Goal: Task Accomplishment & Management: Use online tool/utility

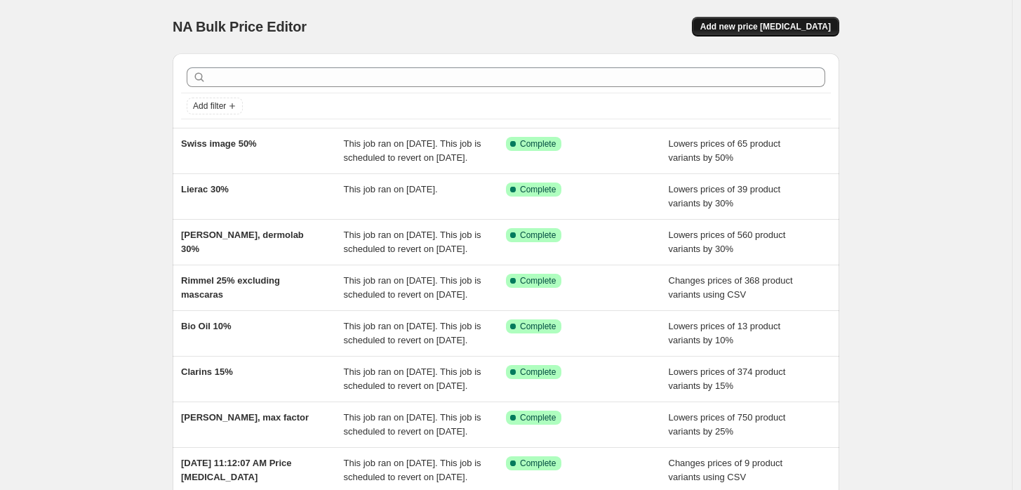
click at [788, 26] on span "Add new price [MEDICAL_DATA]" at bounding box center [765, 26] width 131 height 11
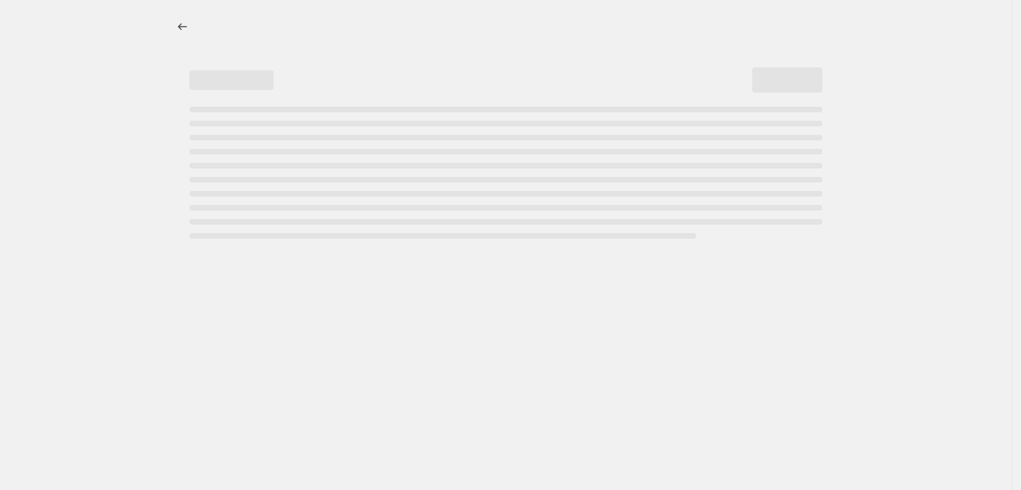
select select "percentage"
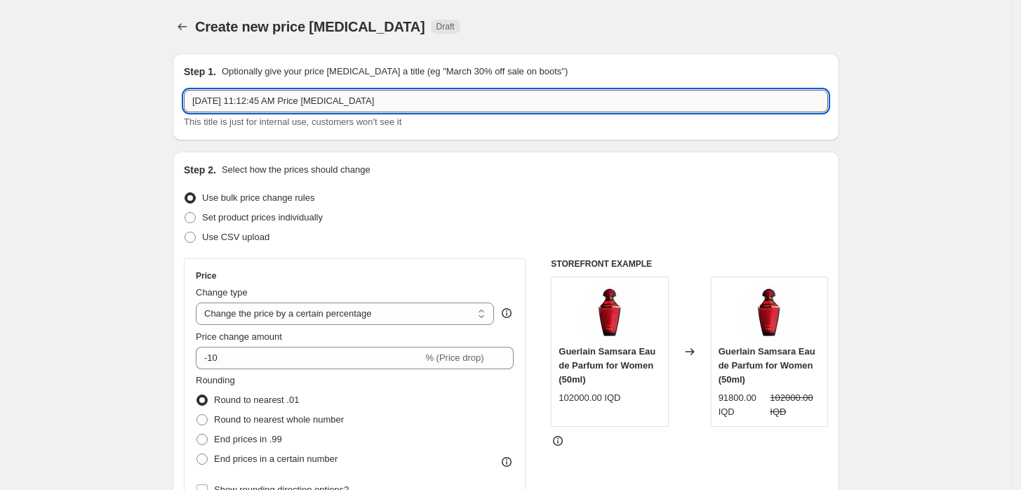
click at [325, 97] on input "Sep 2, 2025, 11:12:45 AM Price change job" at bounding box center [506, 101] width 644 height 22
type input "Skincare week discounts"
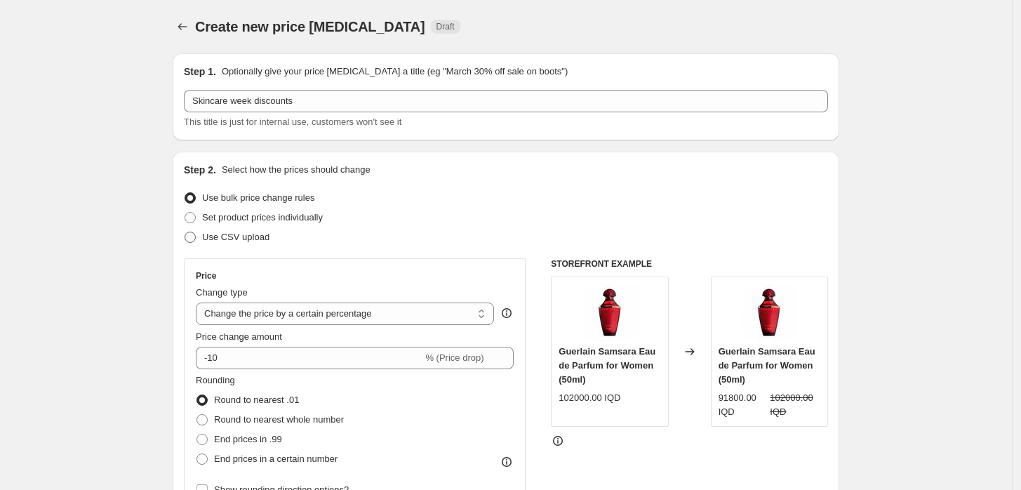
click at [246, 240] on span "Use CSV upload" at bounding box center [235, 237] width 67 height 11
click at [185, 232] on input "Use CSV upload" at bounding box center [185, 232] width 1 height 1
radio input "true"
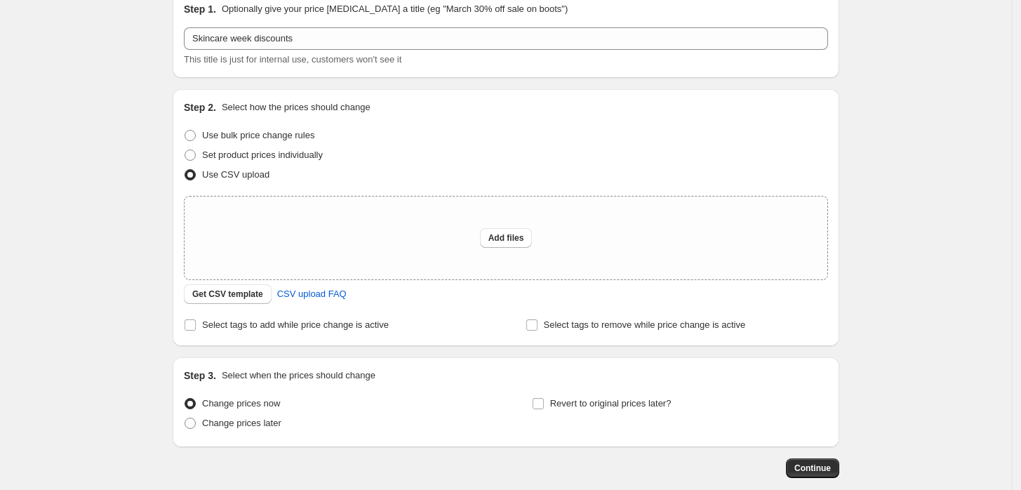
scroll to position [136, 0]
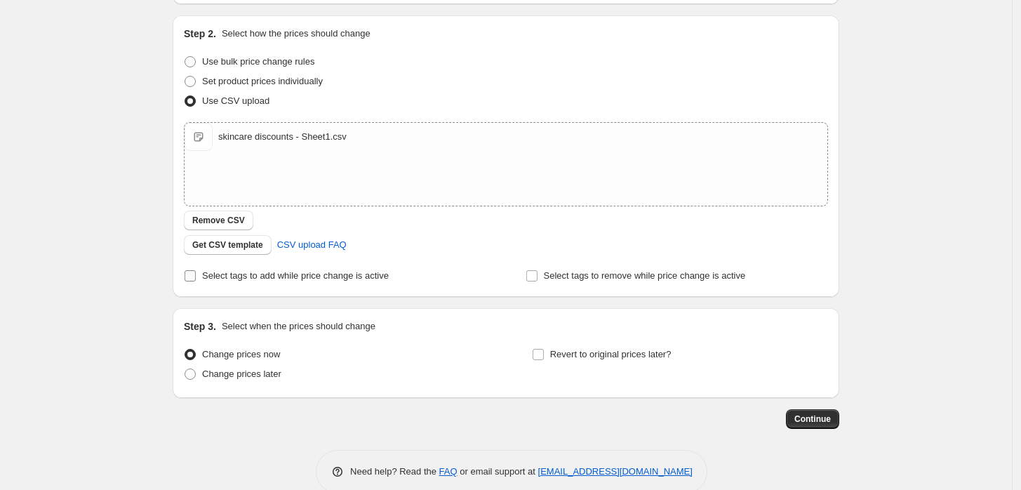
click at [295, 276] on span "Select tags to add while price change is active" at bounding box center [295, 275] width 187 height 11
click at [196, 276] on input "Select tags to add while price change is active" at bounding box center [190, 275] width 11 height 11
checkbox input "true"
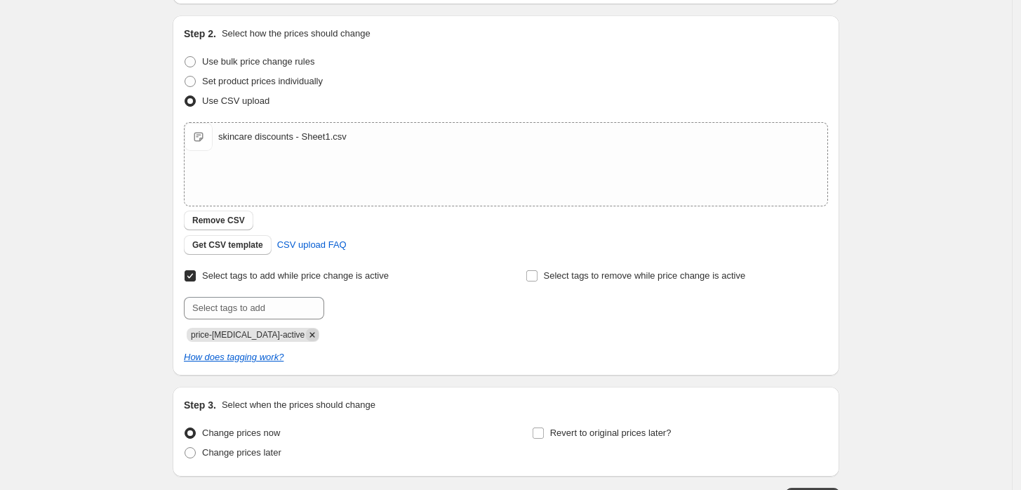
click at [310, 334] on icon "Remove price-change-job-active" at bounding box center [312, 334] width 5 height 5
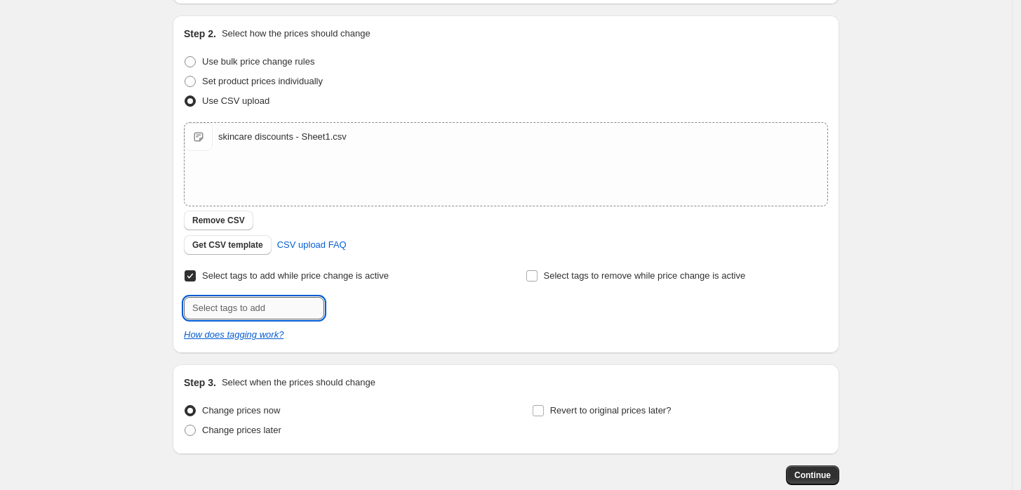
click at [287, 315] on input "text" at bounding box center [254, 308] width 140 height 22
type input "SCWEEK"
click at [344, 304] on b "Add" at bounding box center [344, 307] width 16 height 10
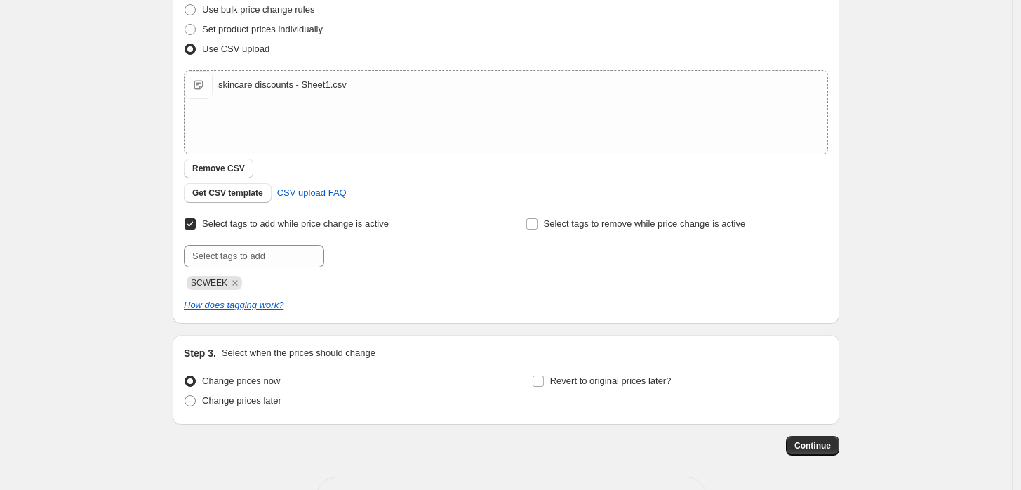
scroll to position [239, 0]
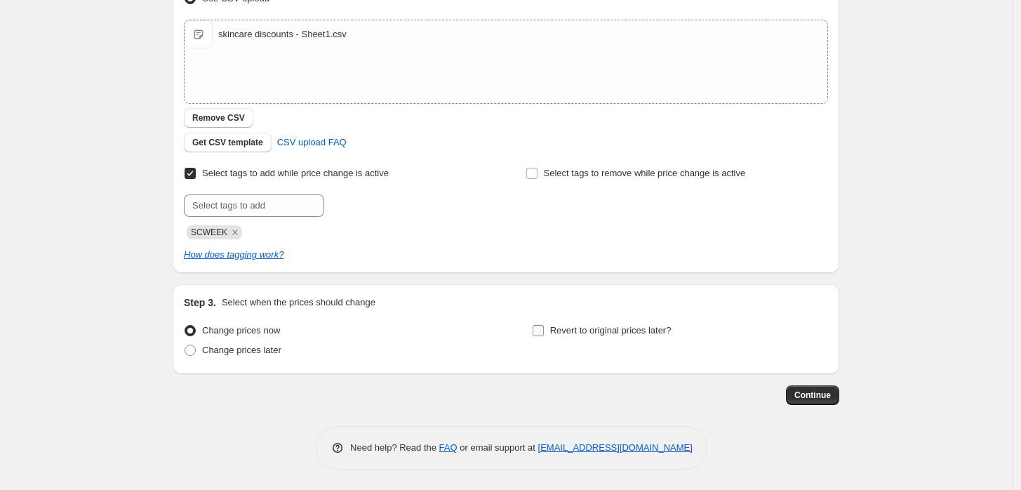
click at [629, 334] on span "Revert to original prices later?" at bounding box center [610, 330] width 121 height 11
click at [544, 334] on input "Revert to original prices later?" at bounding box center [538, 330] width 11 height 11
checkbox input "true"
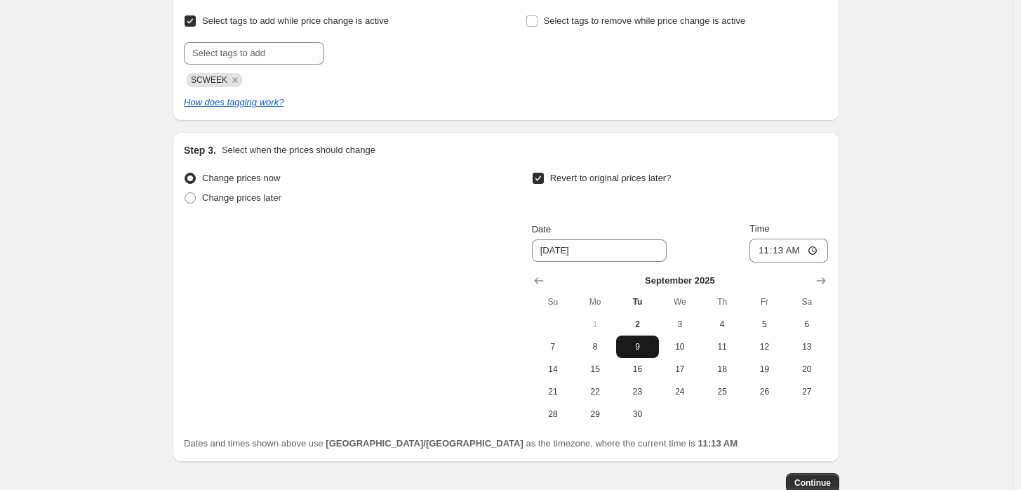
scroll to position [394, 0]
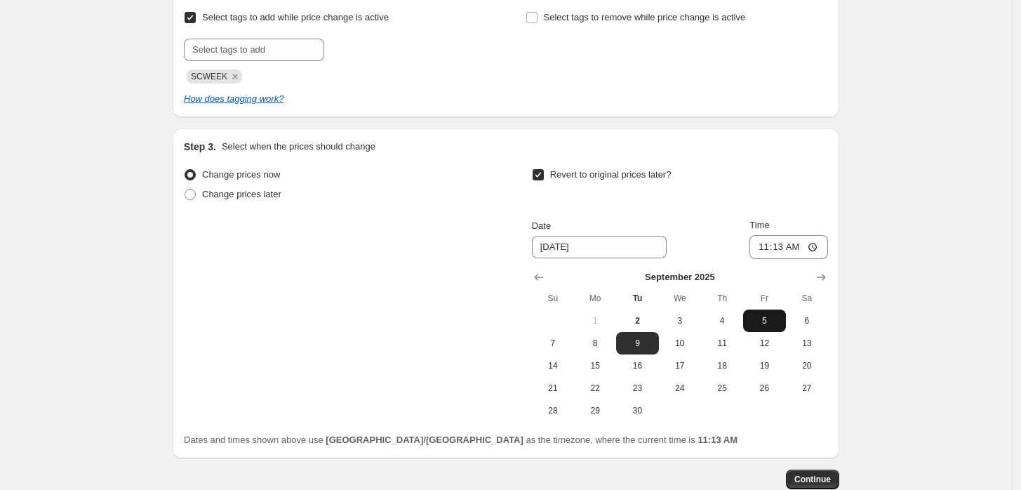
click at [766, 326] on button "5" at bounding box center [764, 320] width 42 height 22
type input "9/5/2025"
click at [766, 243] on input "11:13" at bounding box center [788, 247] width 79 height 24
type input "23:59"
click at [934, 276] on div "Create new price change job. This page is ready Create new price change job Dra…" at bounding box center [506, 90] width 1012 height 969
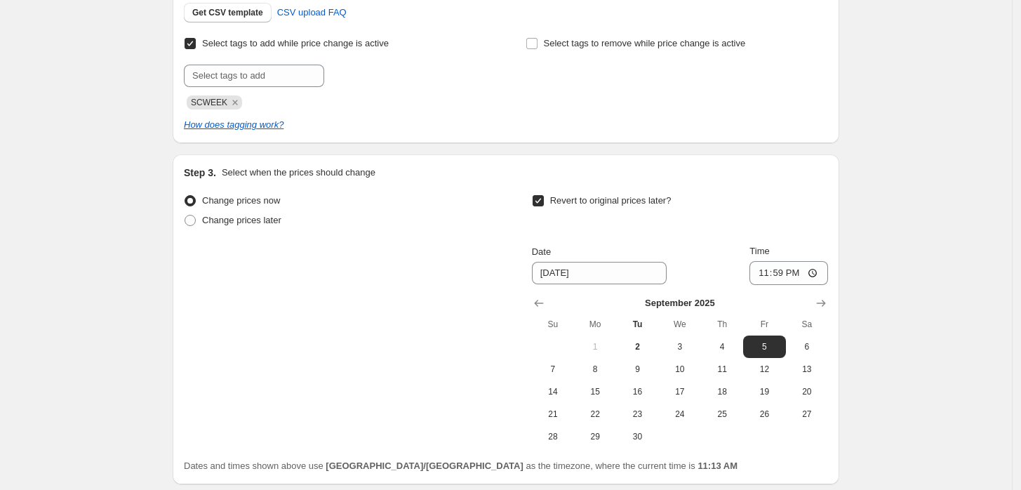
scroll to position [479, 0]
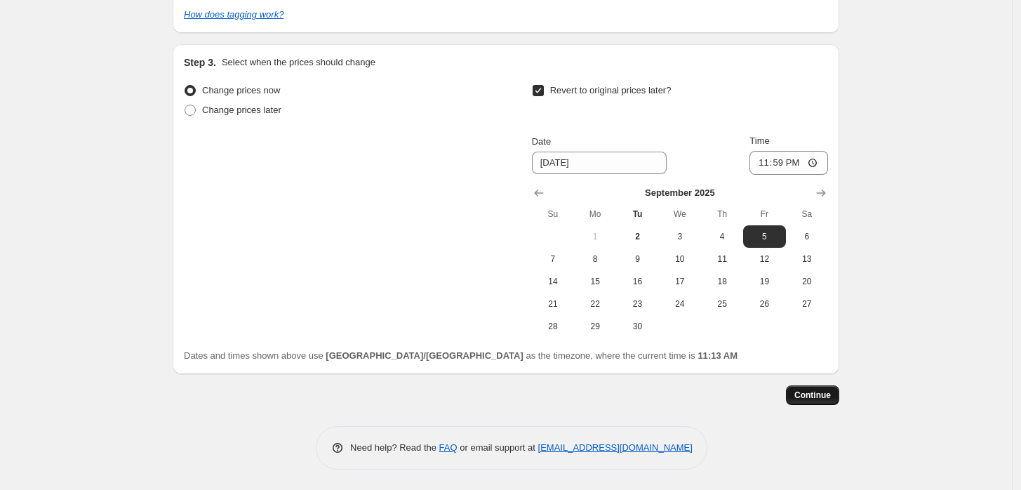
click at [809, 389] on span "Continue" at bounding box center [812, 394] width 36 height 11
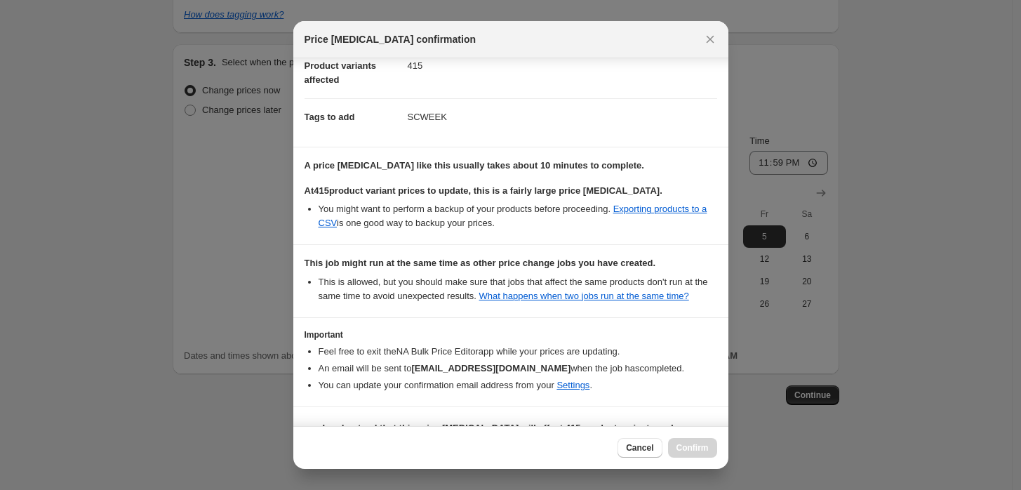
scroll to position [123, 0]
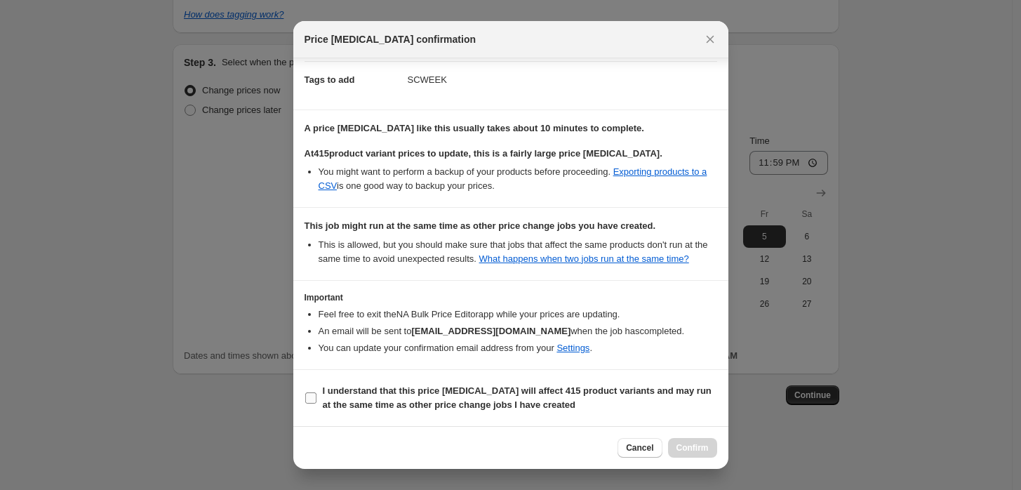
click at [355, 394] on b "I understand that this price change job will affect 415 product variants and ma…" at bounding box center [517, 397] width 389 height 25
click at [316, 394] on input "I understand that this price change job will affect 415 product variants and ma…" at bounding box center [310, 397] width 11 height 11
checkbox input "true"
click at [694, 443] on span "Confirm" at bounding box center [692, 447] width 32 height 11
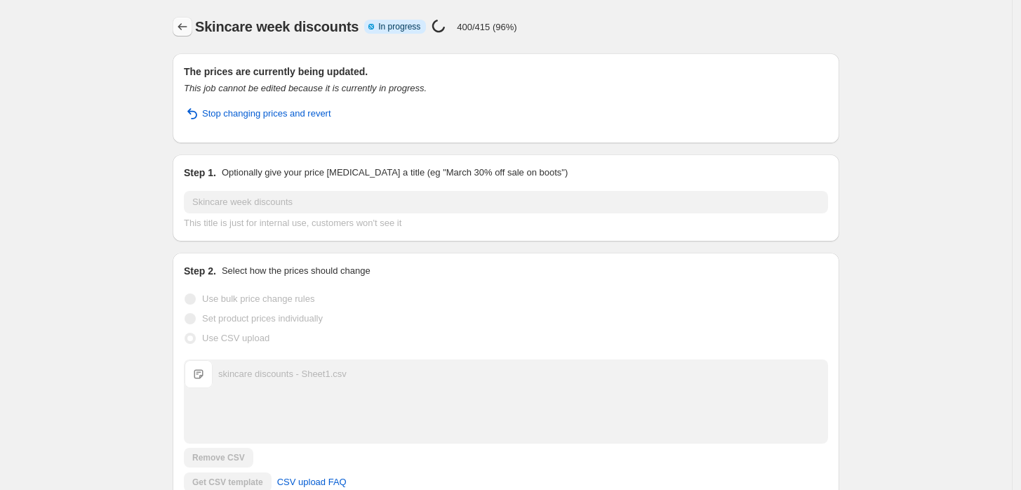
click at [187, 19] on button "Price change jobs" at bounding box center [183, 27] width 20 height 20
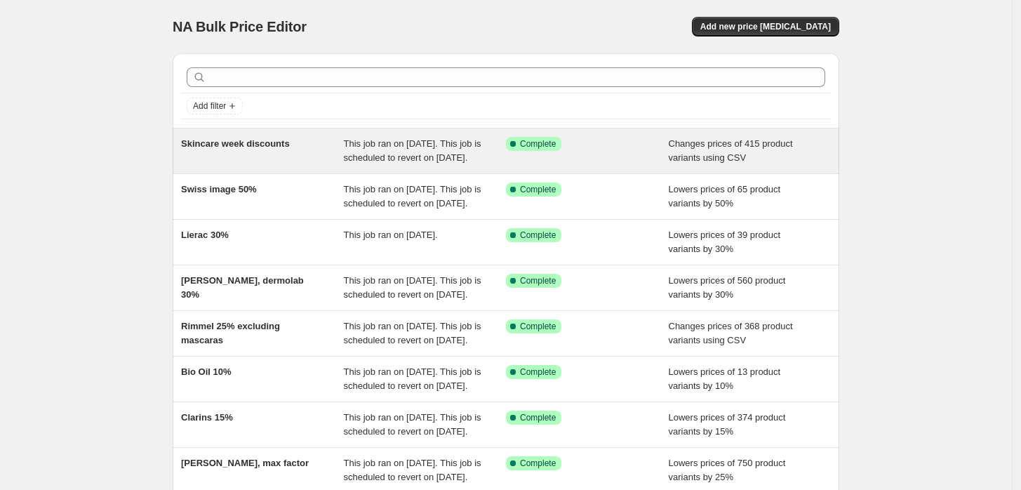
click at [280, 164] on div "Skincare week discounts" at bounding box center [262, 151] width 163 height 28
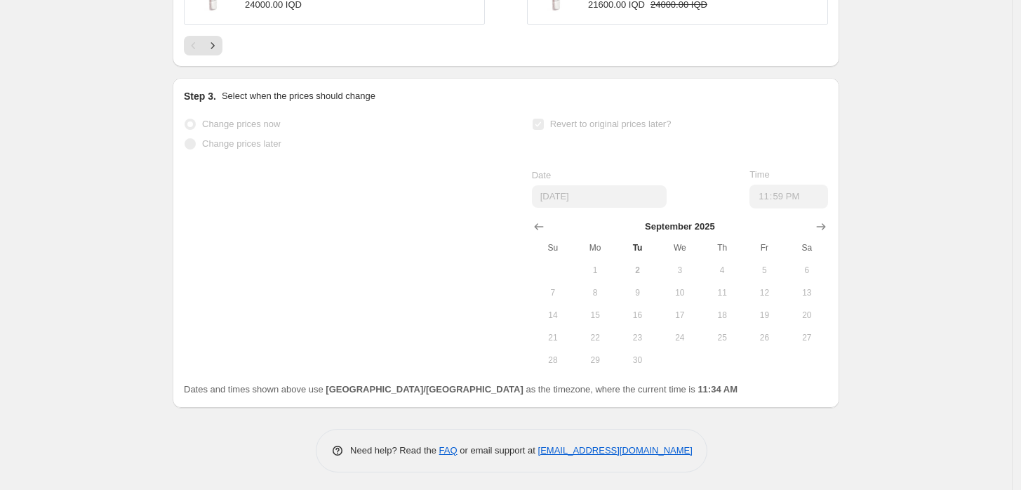
scroll to position [1013, 0]
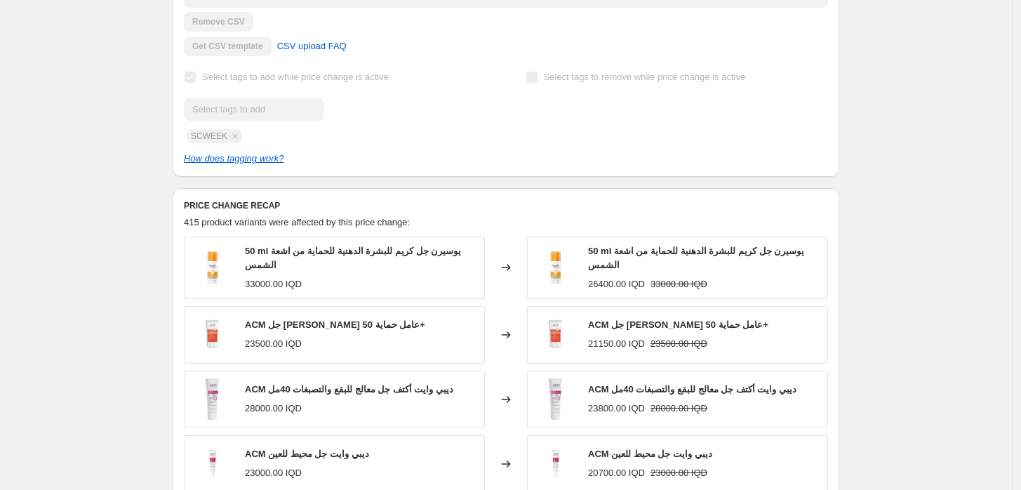
scroll to position [467, 0]
